Goal: Transaction & Acquisition: Purchase product/service

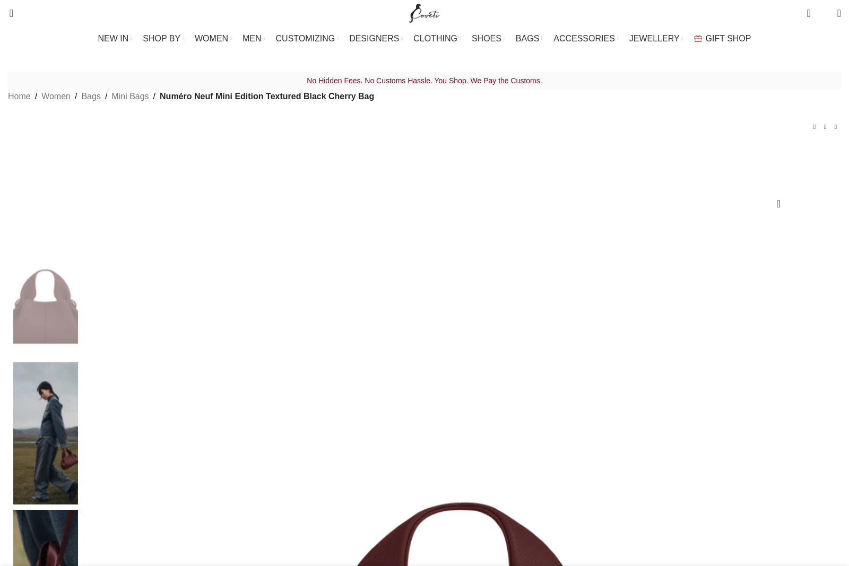
drag, startPoint x: 1, startPoint y: 175, endPoint x: 7, endPoint y: 155, distance: 20.0
